Goal: Transaction & Acquisition: Purchase product/service

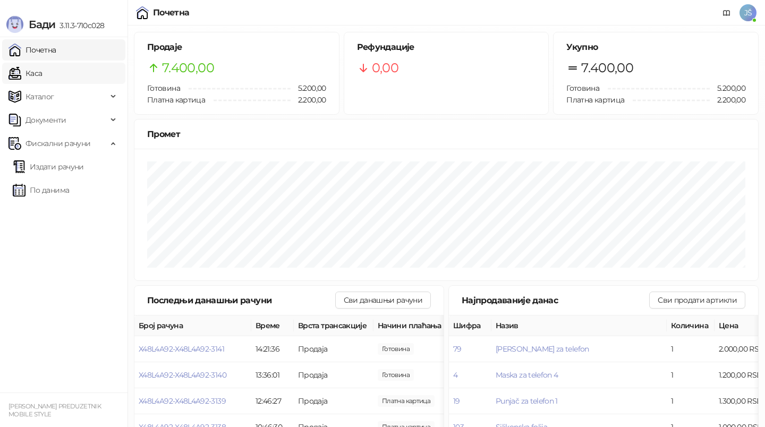
click at [42, 69] on link "Каса" at bounding box center [24, 73] width 33 height 21
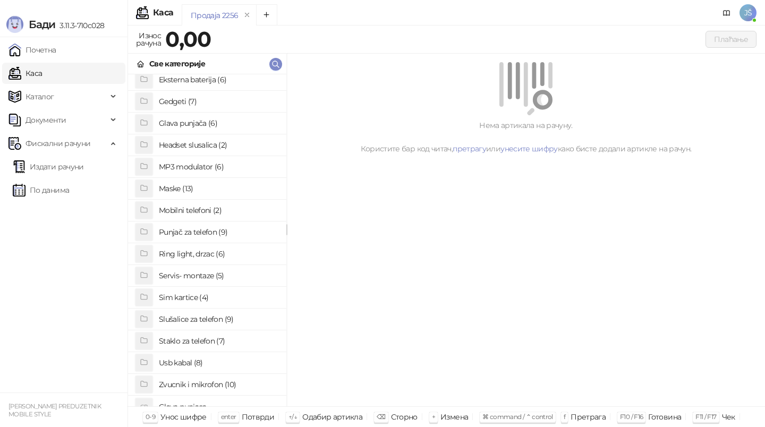
scroll to position [81, 0]
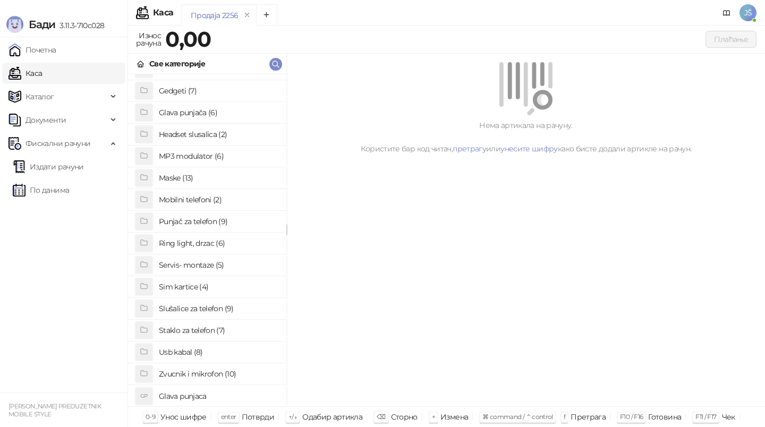
click at [225, 338] on h4 "Staklo za telefon (7)" at bounding box center [218, 330] width 119 height 17
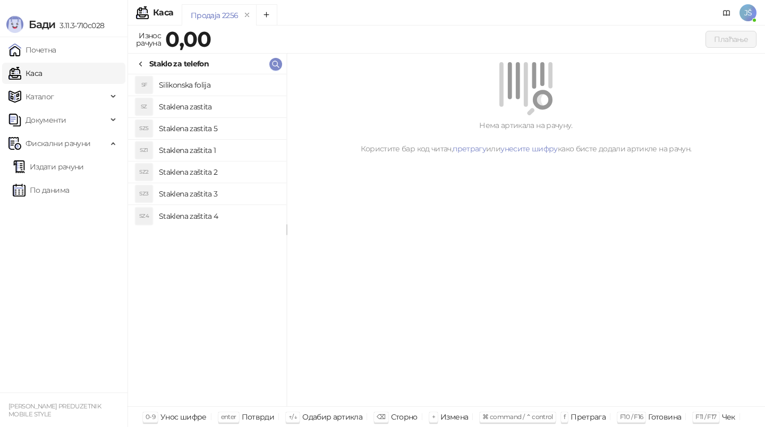
click at [244, 102] on h4 "Staklena zastita" at bounding box center [218, 106] width 119 height 17
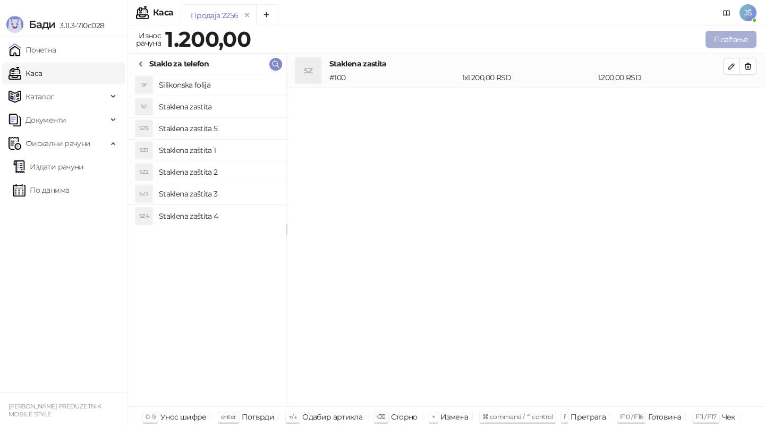
click at [748, 37] on button "Плаћање" at bounding box center [730, 39] width 51 height 17
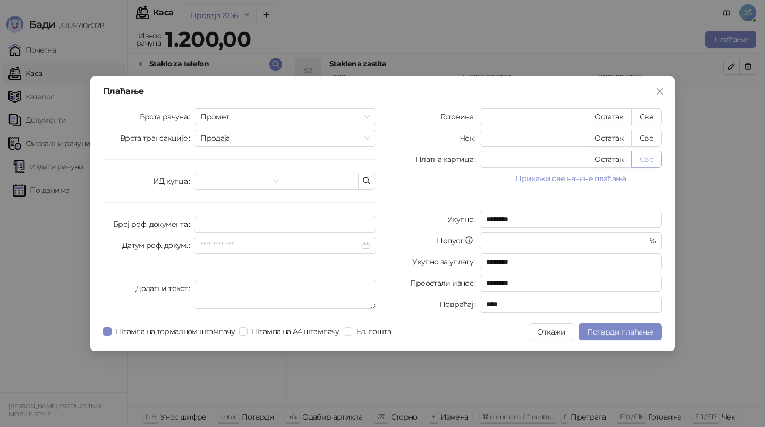
click at [648, 161] on button "Све" at bounding box center [646, 159] width 31 height 17
type input "****"
click at [624, 327] on span "Потврди плаћање" at bounding box center [620, 332] width 66 height 10
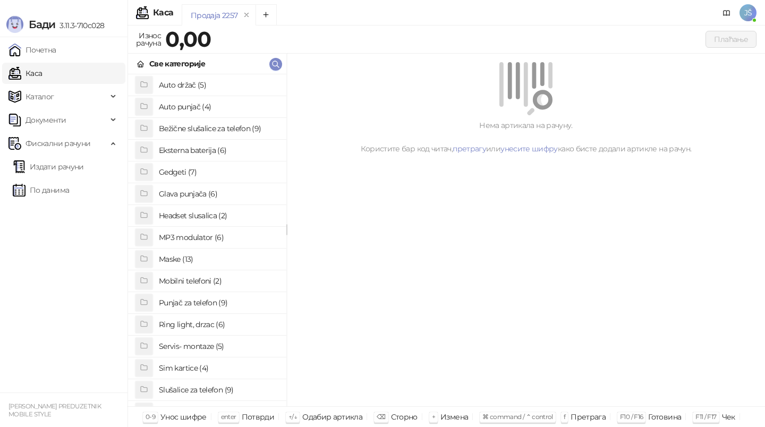
scroll to position [35, 0]
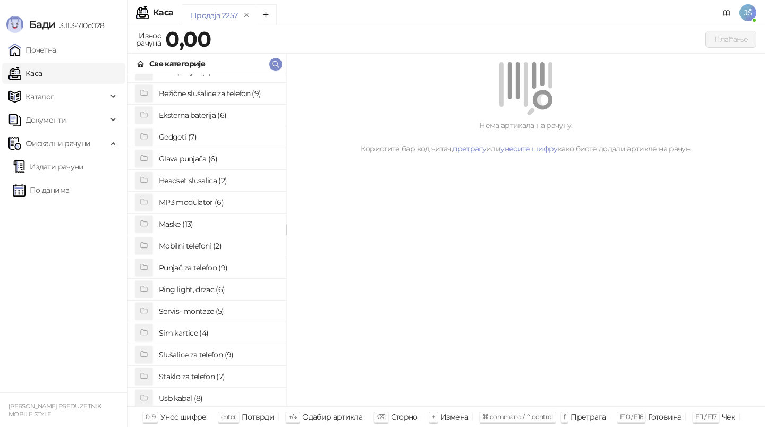
click at [227, 224] on h4 "Maske (13)" at bounding box center [218, 224] width 119 height 17
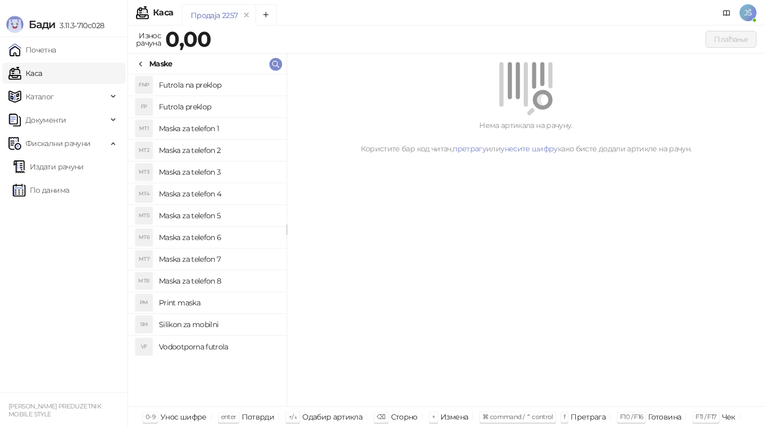
click at [230, 199] on h4 "Maska za telefon 4" at bounding box center [218, 193] width 119 height 17
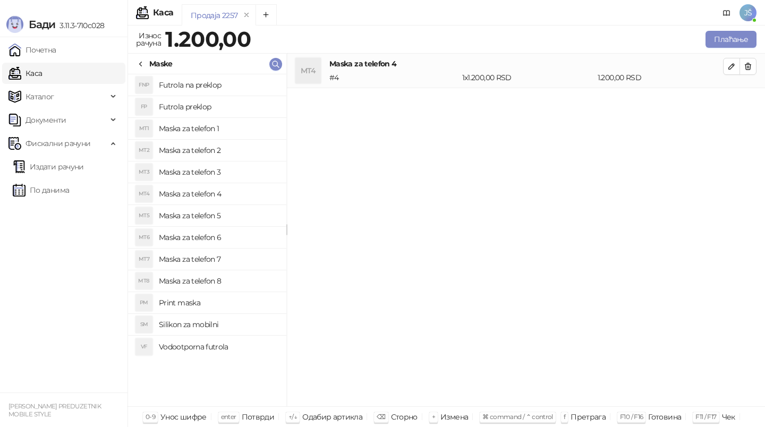
click at [246, 148] on h4 "Maska za telefon 2" at bounding box center [218, 150] width 119 height 17
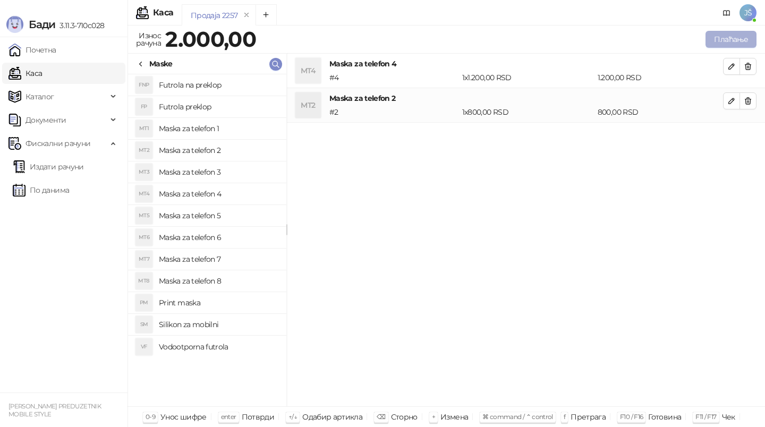
click at [743, 31] on button "Плаћање" at bounding box center [730, 39] width 51 height 17
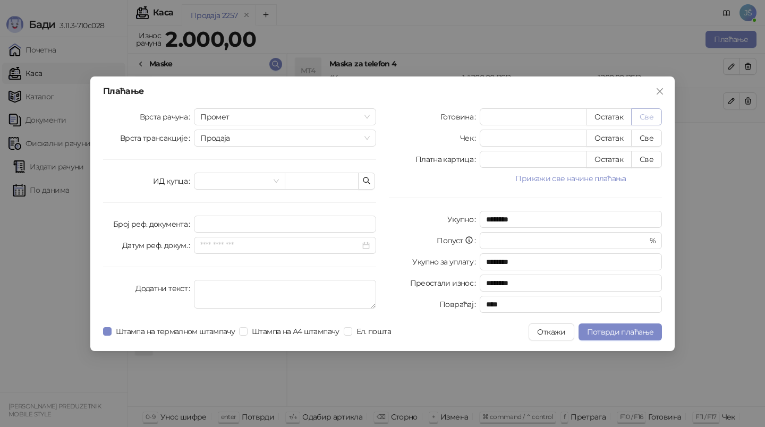
click at [656, 117] on button "Све" at bounding box center [646, 116] width 31 height 17
type input "****"
click at [625, 331] on span "Потврди плаћање" at bounding box center [620, 332] width 66 height 10
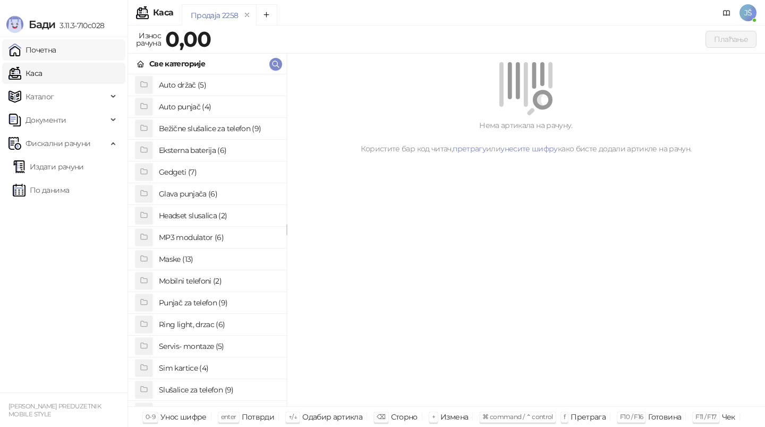
click at [47, 46] on link "Почетна" at bounding box center [32, 49] width 48 height 21
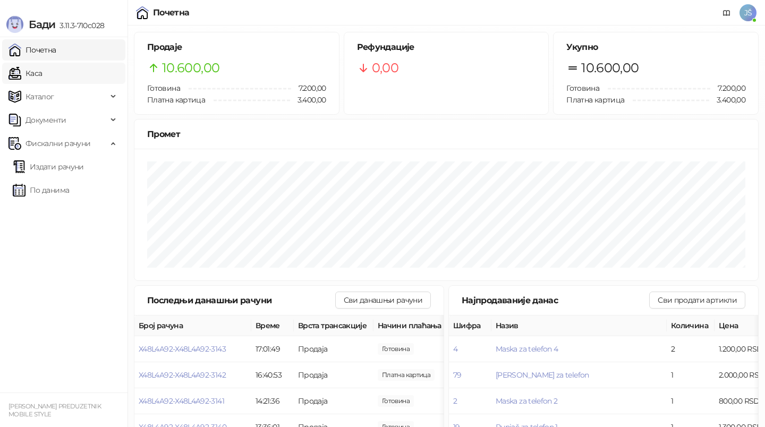
click at [42, 65] on link "Каса" at bounding box center [24, 73] width 33 height 21
